Goal: Transaction & Acquisition: Obtain resource

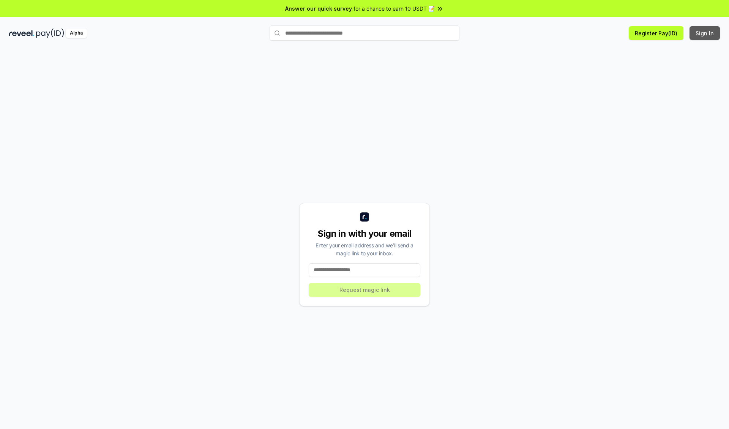
click at [705, 33] on button "Sign In" at bounding box center [705, 33] width 30 height 14
type input "**********"
click at [365, 289] on button "Request magic link" at bounding box center [365, 290] width 112 height 14
